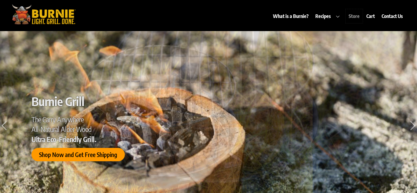
click at [355, 16] on link "Store" at bounding box center [354, 16] width 17 height 14
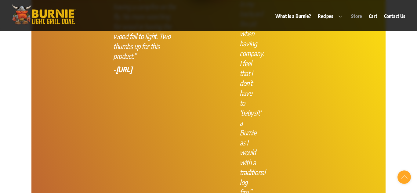
scroll to position [2462, 0]
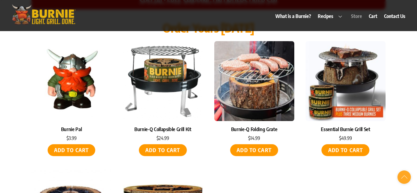
scroll to position [2582, 0]
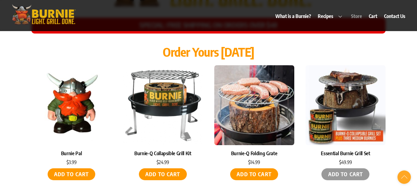
click at [352, 169] on link "Add to cart" at bounding box center [346, 175] width 48 height 12
click at [374, 18] on link "Cart" at bounding box center [373, 16] width 14 height 14
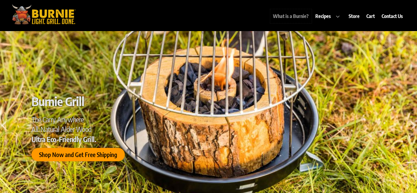
click at [306, 16] on link "What is a Burnie?" at bounding box center [291, 16] width 42 height 14
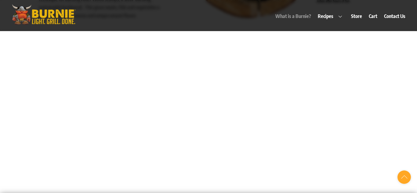
scroll to position [368, 0]
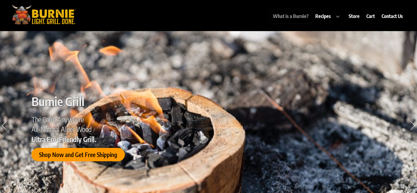
click at [290, 17] on link "What is a Burnie?" at bounding box center [291, 16] width 42 height 14
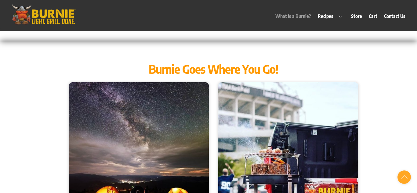
scroll to position [534, 0]
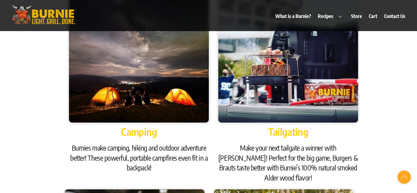
scroll to position [622, 0]
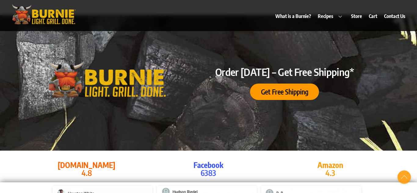
scroll to position [1012, 0]
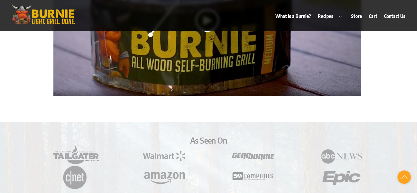
scroll to position [1427, 0]
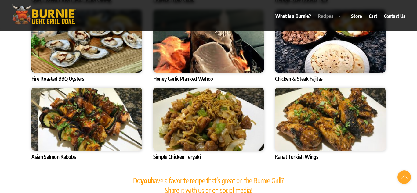
scroll to position [2106, 0]
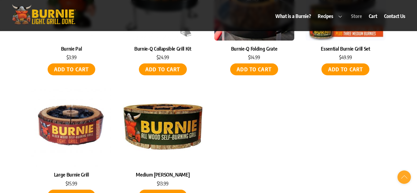
scroll to position [2721, 0]
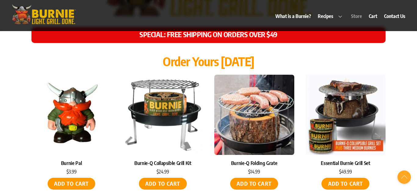
scroll to position [2591, 0]
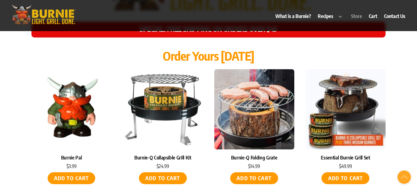
click at [362, 74] on img at bounding box center [346, 109] width 80 height 80
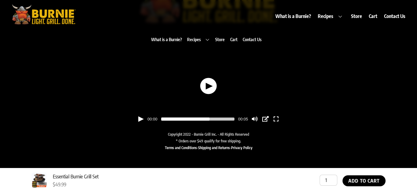
scroll to position [527, 0]
click at [209, 85] on button "button" at bounding box center [208, 86] width 17 height 16
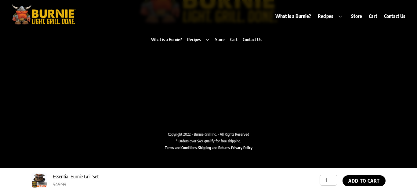
type input "100"
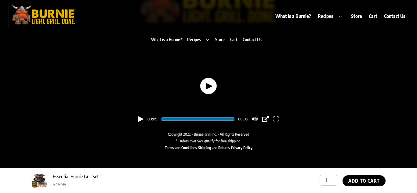
click at [54, 21] on img at bounding box center [44, 14] width 70 height 23
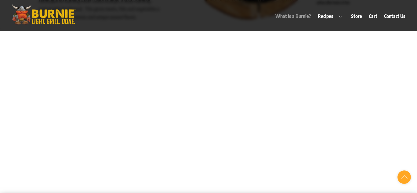
scroll to position [378, 0]
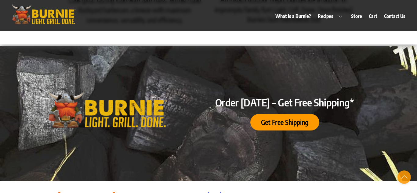
scroll to position [971, 0]
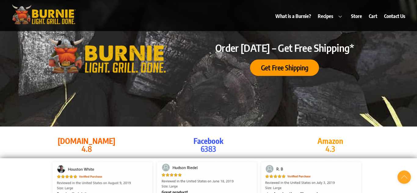
scroll to position [1048, 0]
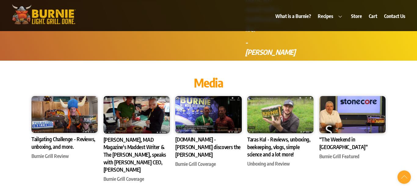
scroll to position [1715, 0]
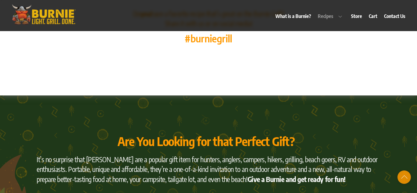
scroll to position [2288, 0]
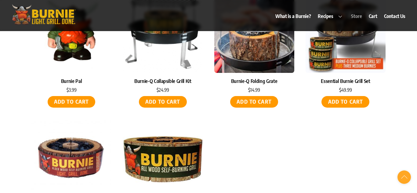
scroll to position [2683, 0]
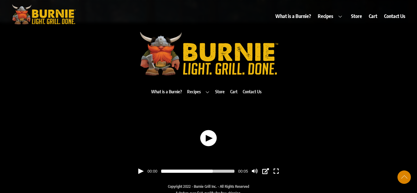
scroll to position [3146, 0]
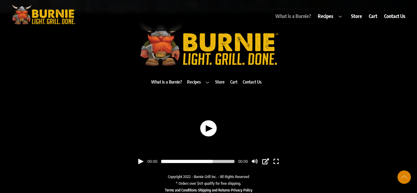
click at [310, 16] on link "What is a Burnie?" at bounding box center [294, 16] width 42 height 14
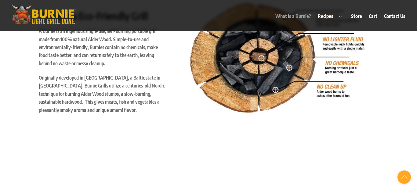
scroll to position [193, 0]
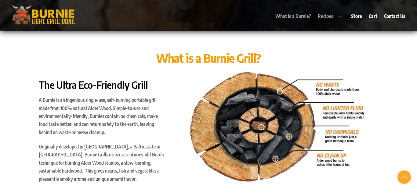
click at [331, 17] on link "Recipes" at bounding box center [331, 16] width 32 height 14
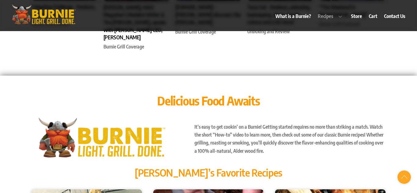
scroll to position [1859, 0]
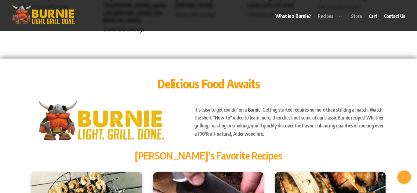
click at [353, 16] on link "Store" at bounding box center [356, 16] width 17 height 14
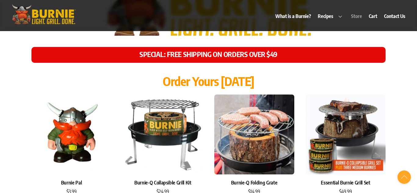
scroll to position [2539, 0]
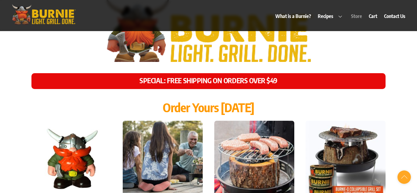
click at [178, 141] on img at bounding box center [163, 161] width 80 height 80
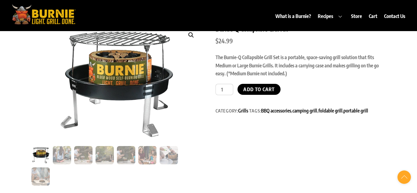
scroll to position [35, 0]
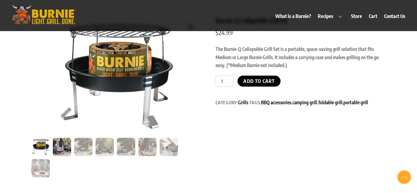
click at [60, 145] on img at bounding box center [62, 147] width 18 height 18
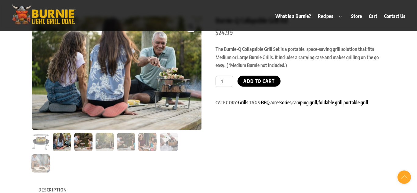
click at [84, 146] on img at bounding box center [83, 142] width 18 height 18
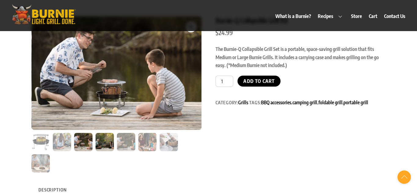
click at [110, 144] on img at bounding box center [105, 142] width 18 height 18
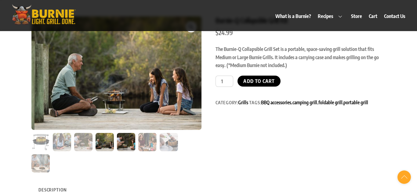
click at [126, 145] on img at bounding box center [126, 142] width 18 height 18
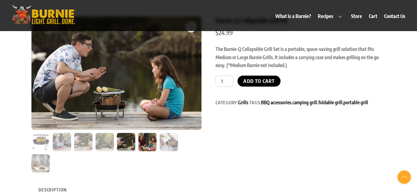
click at [144, 146] on img at bounding box center [147, 142] width 18 height 18
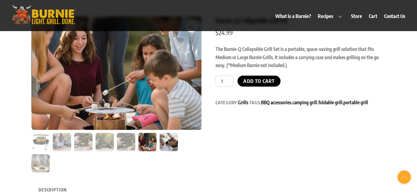
click at [171, 146] on img at bounding box center [169, 142] width 18 height 18
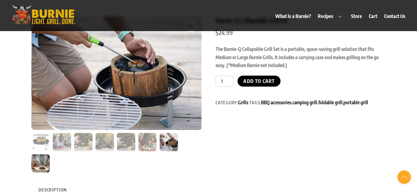
click at [43, 161] on img at bounding box center [40, 164] width 18 height 18
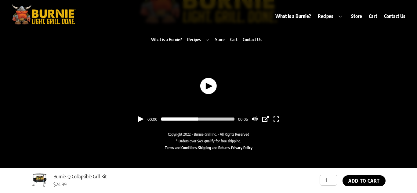
scroll to position [555, 0]
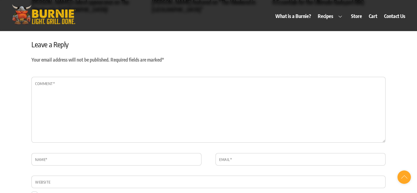
scroll to position [538, 0]
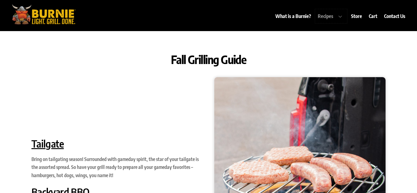
click at [339, 15] on link "Recipes" at bounding box center [331, 16] width 32 height 14
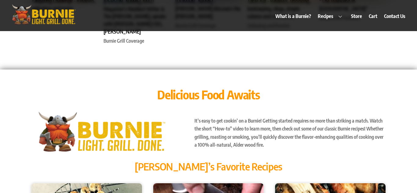
scroll to position [1867, 0]
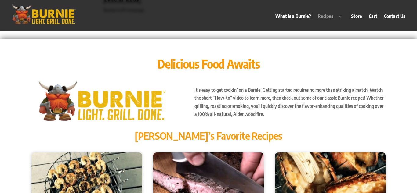
click at [0, 0] on link "Burnie Blog" at bounding box center [0, 0] width 0 height 0
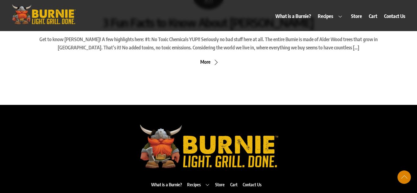
scroll to position [512, 0]
